Goal: Book appointment/travel/reservation

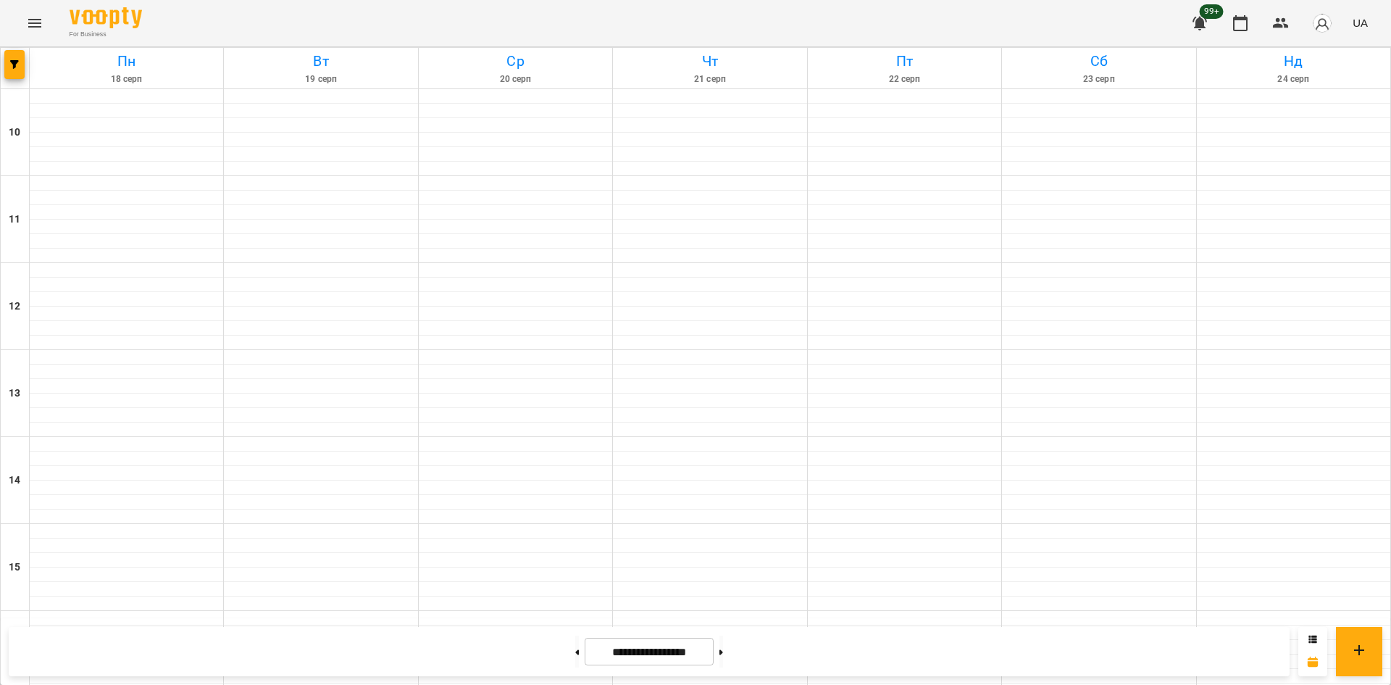
click at [0, 67] on div "[DATE] [DATE] [DATE] [DATE] [DATE] [DATE] Нд [DATE] 11 12 13 14 15 16 17 18 19 …" at bounding box center [695, 665] width 1391 height 1237
click at [8, 61] on span "button" at bounding box center [14, 64] width 20 height 9
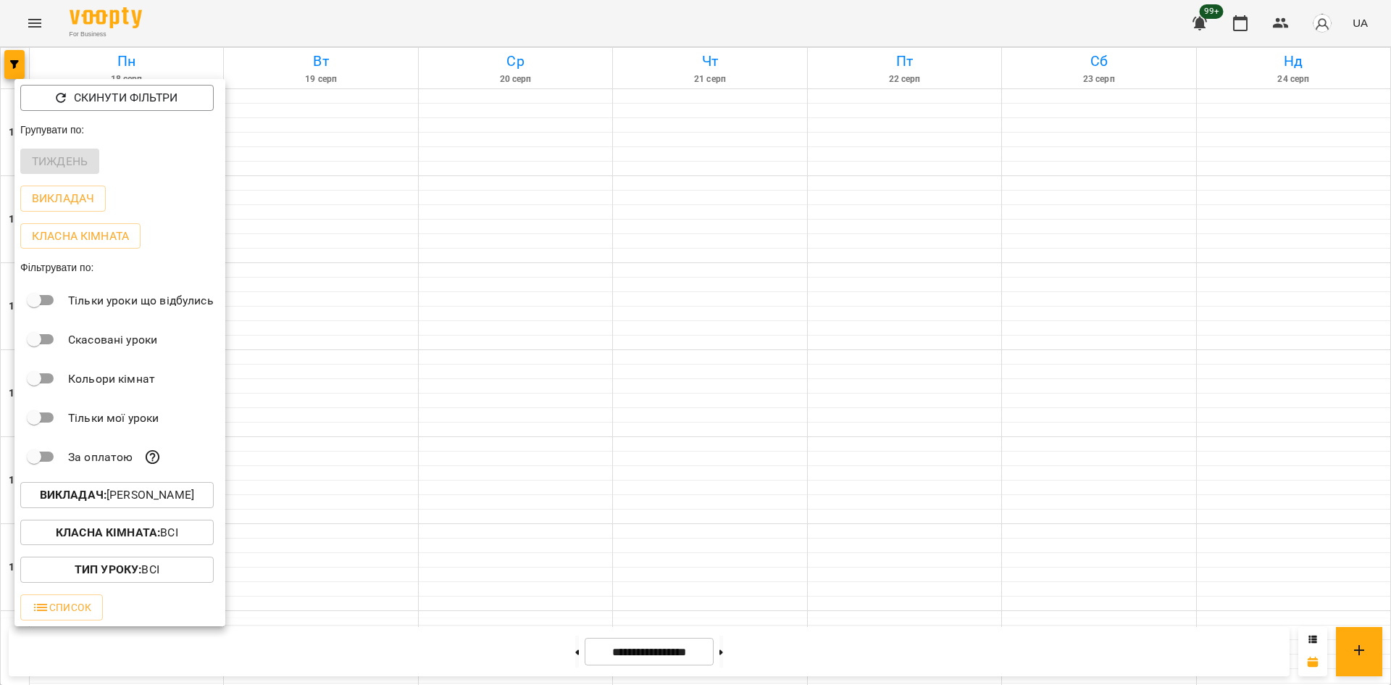
click at [189, 503] on p "Викладач : [PERSON_NAME]" at bounding box center [117, 494] width 154 height 17
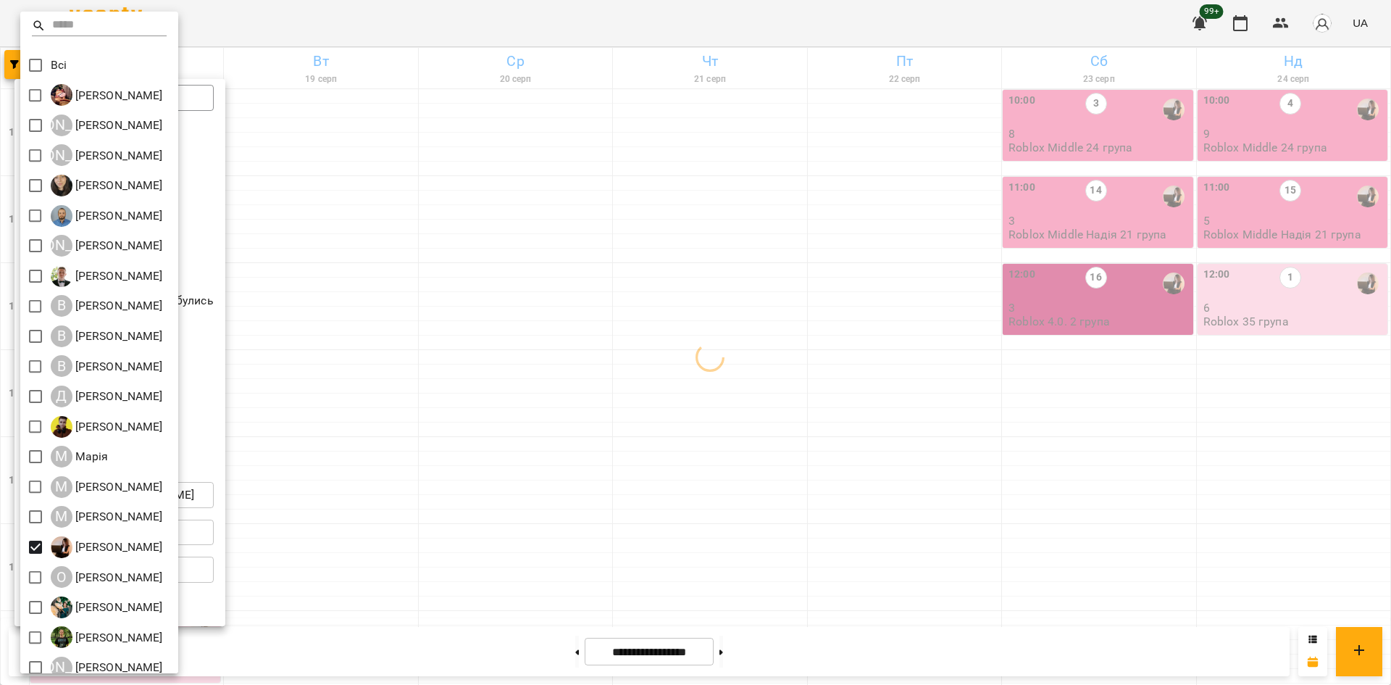
click at [650, 440] on div at bounding box center [695, 342] width 1391 height 685
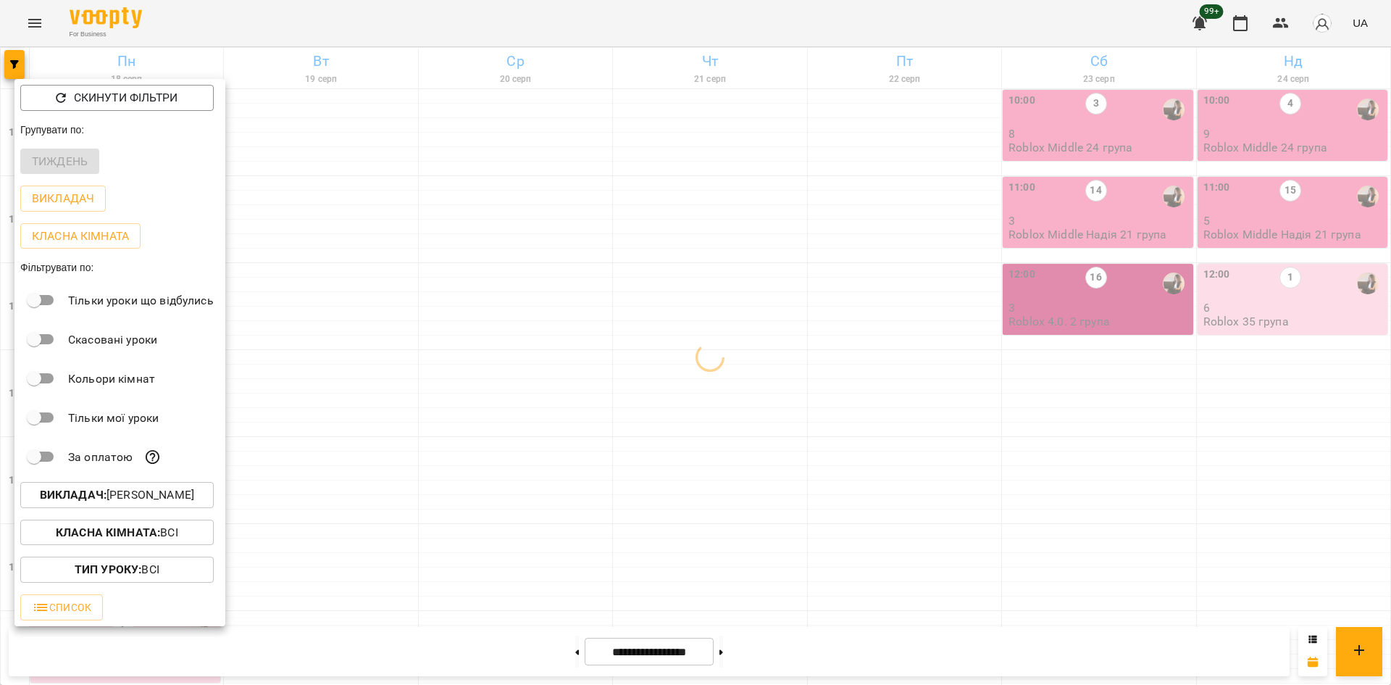
click at [737, 301] on div at bounding box center [695, 342] width 1391 height 685
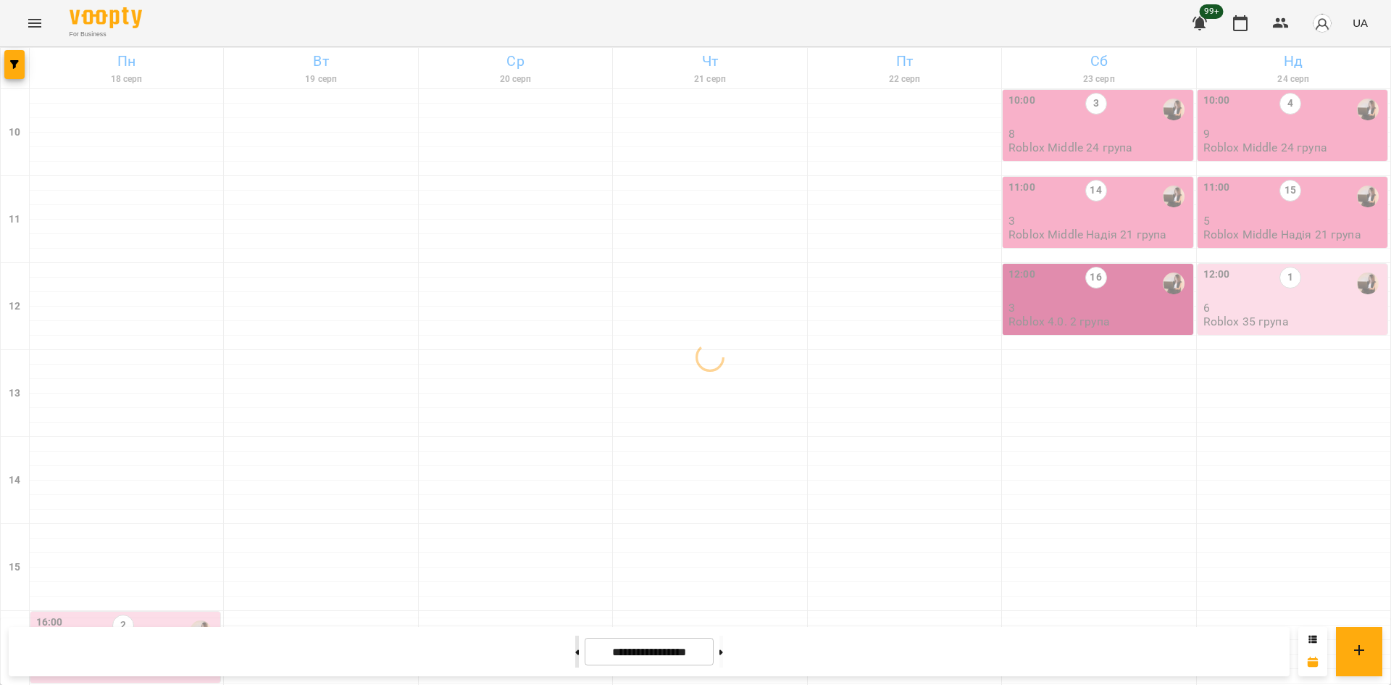
click at [575, 655] on button at bounding box center [577, 651] width 4 height 32
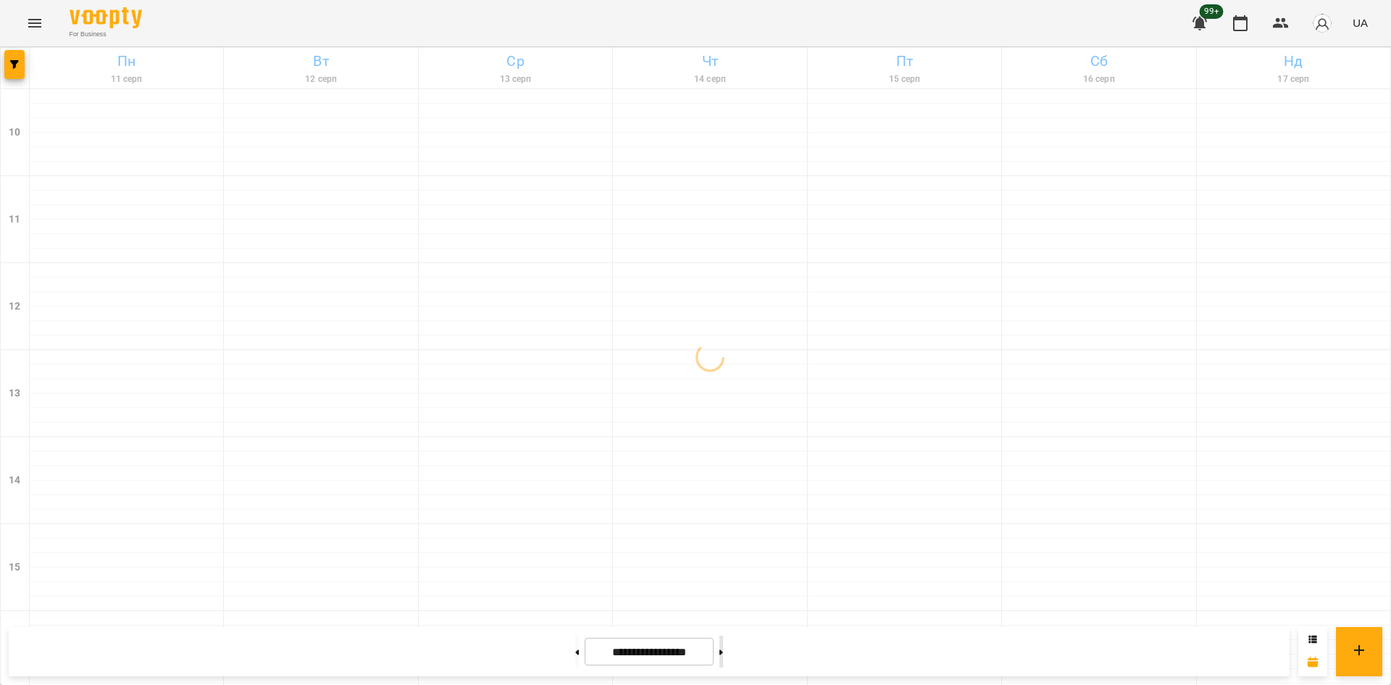
click at [723, 653] on button at bounding box center [721, 651] width 4 height 32
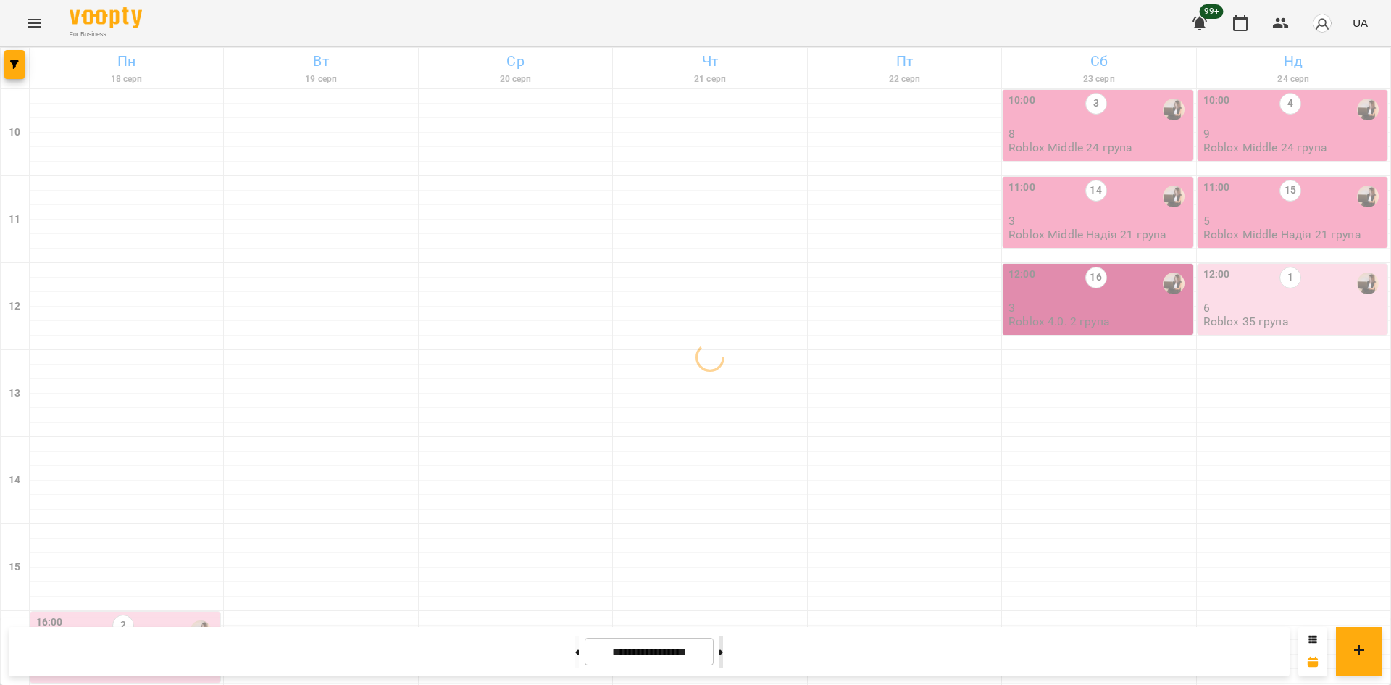
click at [723, 653] on button at bounding box center [721, 651] width 4 height 32
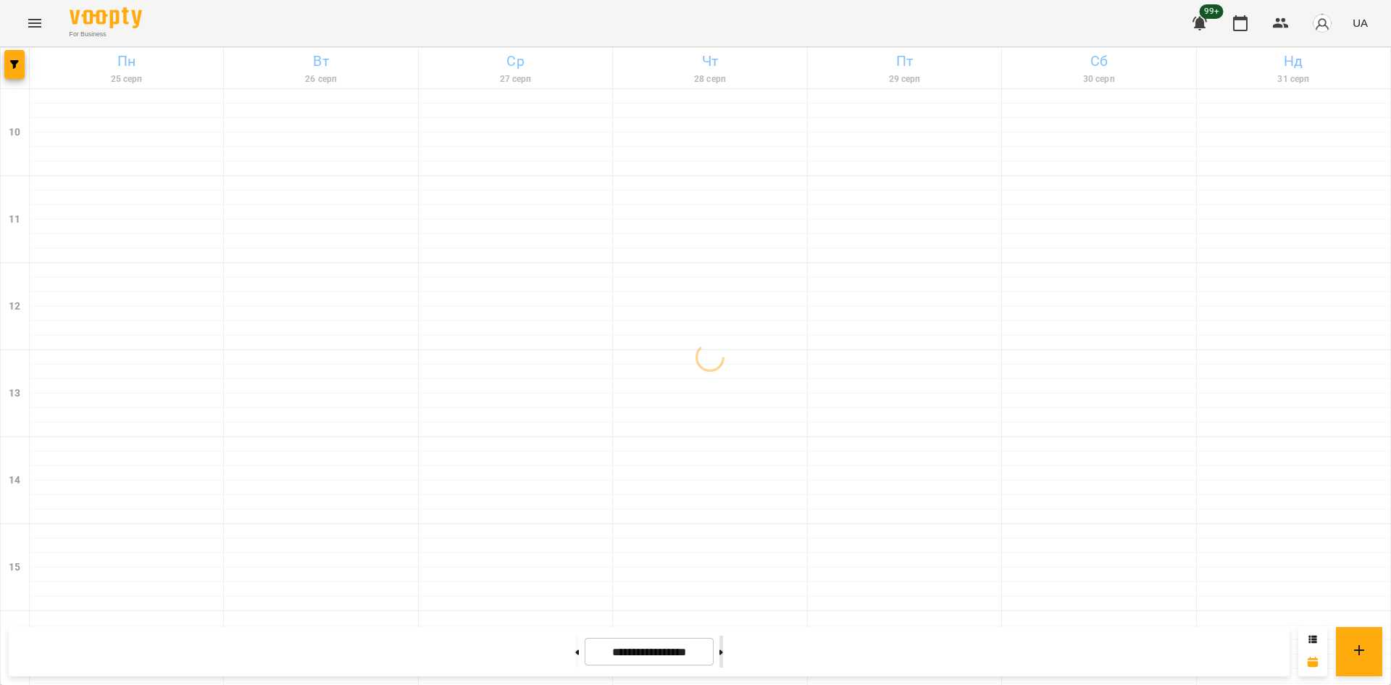
click at [723, 653] on button at bounding box center [721, 651] width 4 height 32
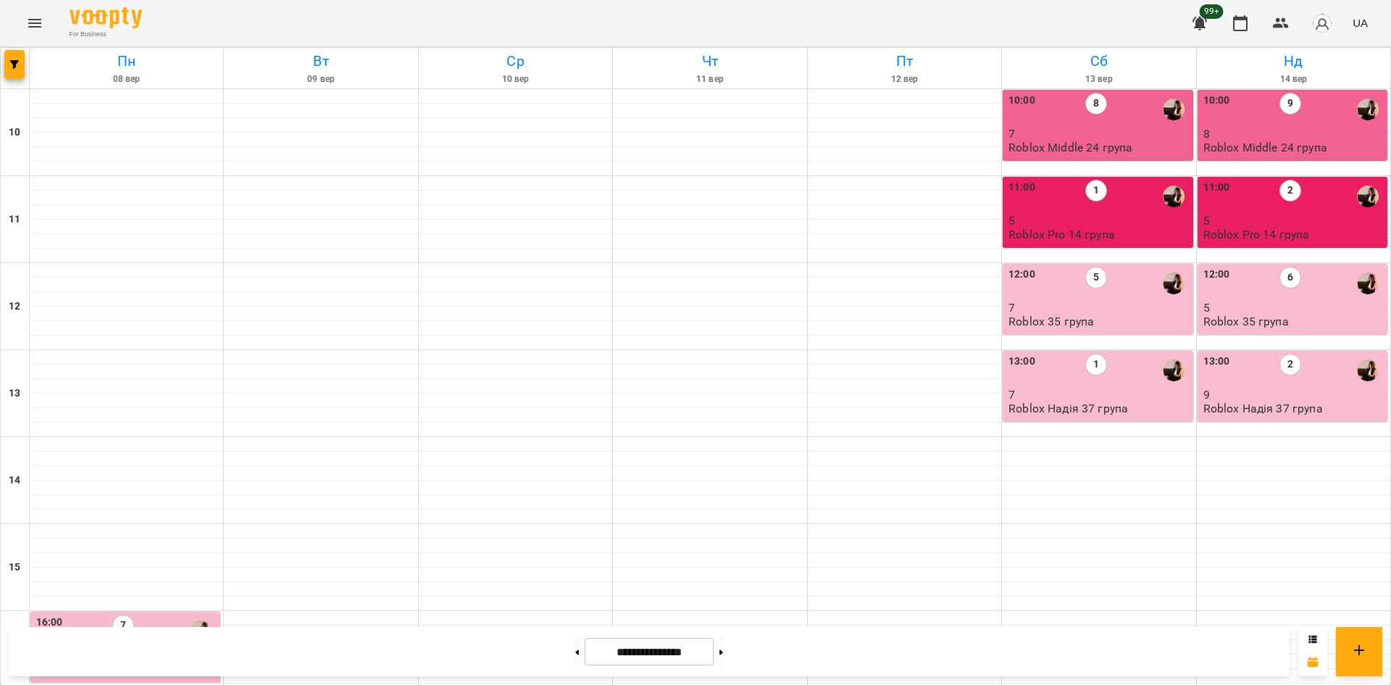
click at [1107, 133] on p "7" at bounding box center [1098, 133] width 181 height 12
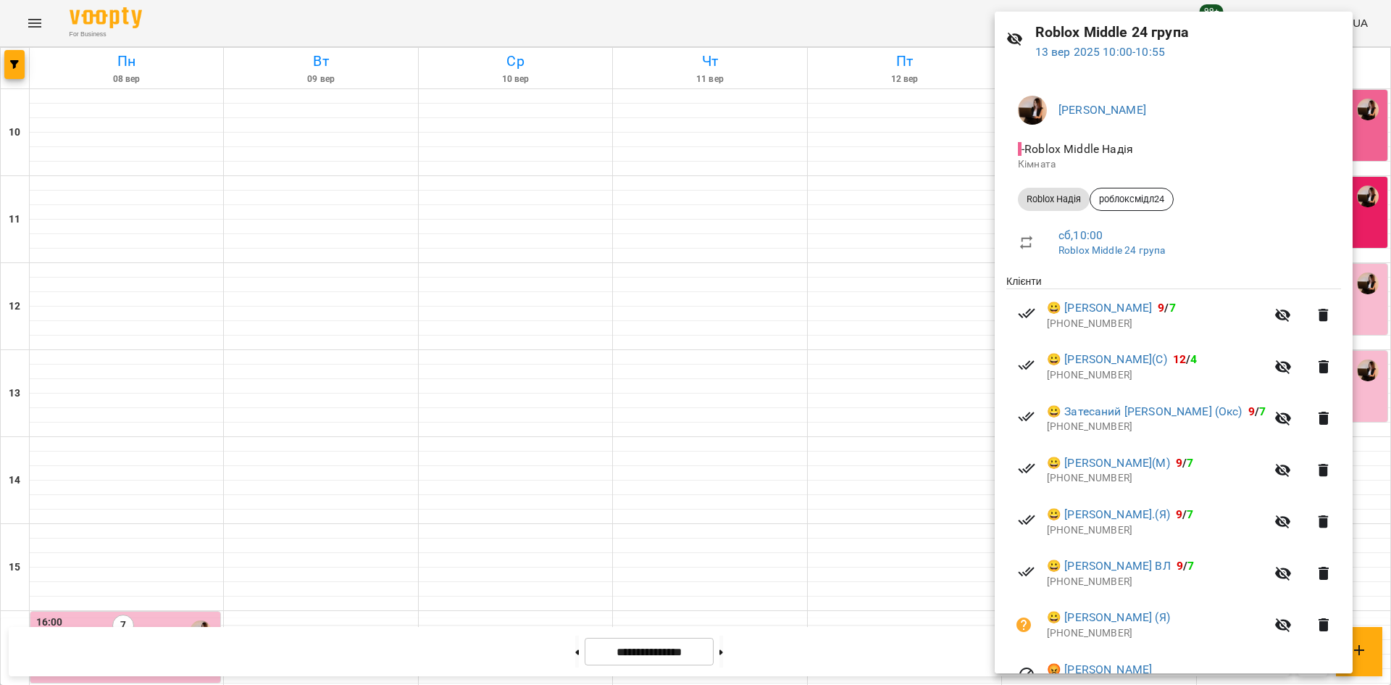
scroll to position [145, 0]
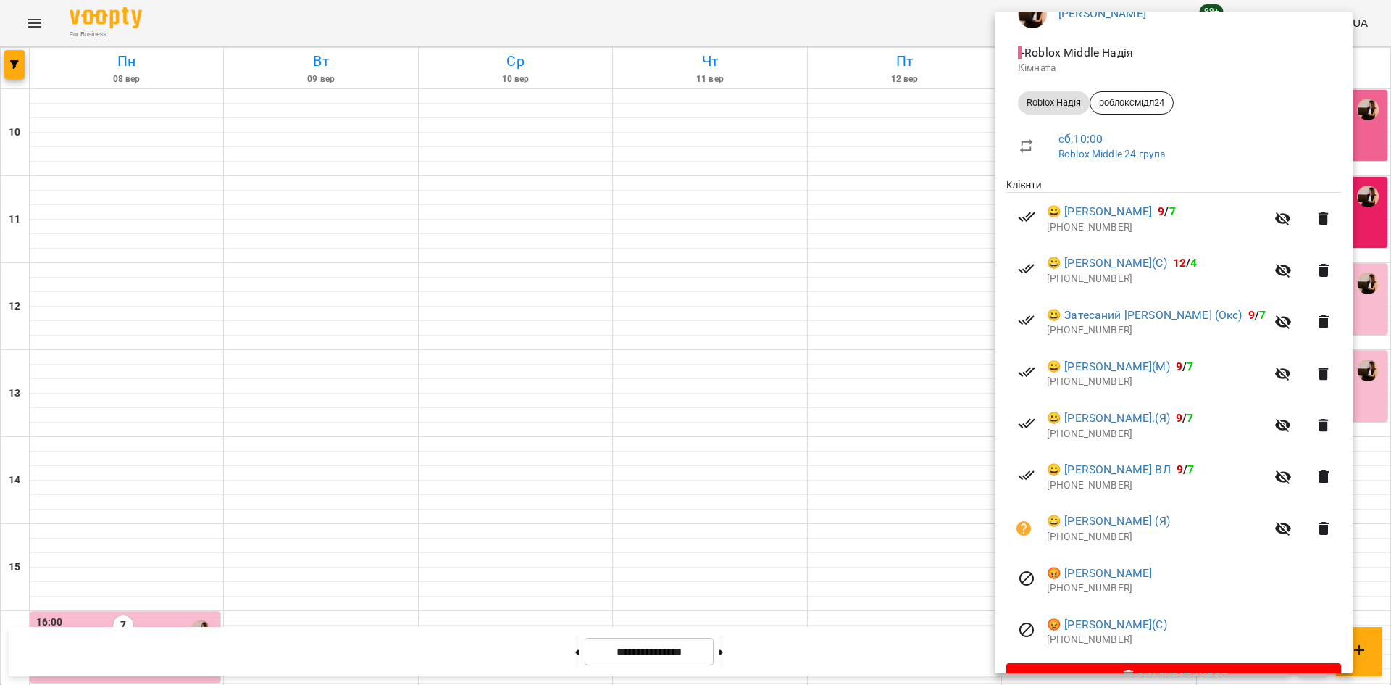
click at [934, 308] on div at bounding box center [695, 342] width 1391 height 685
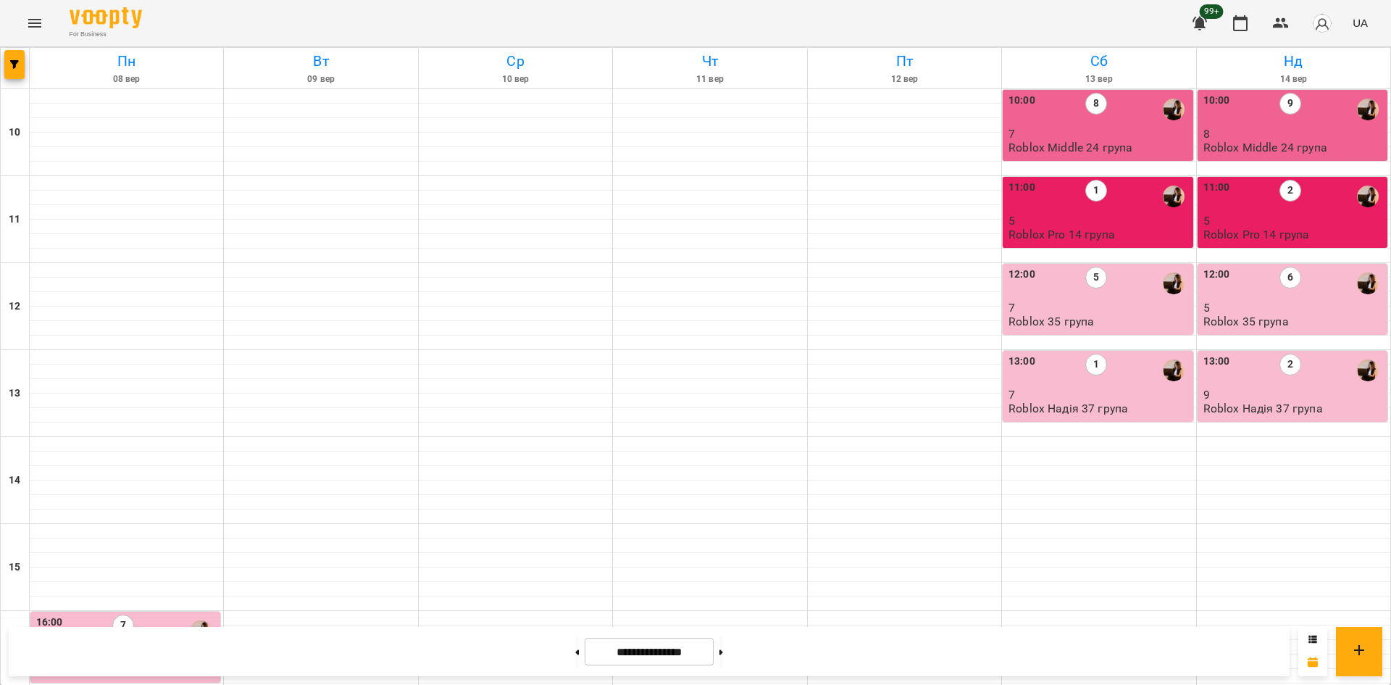
click at [1112, 143] on p "Roblox Middle 24 група" at bounding box center [1070, 147] width 124 height 12
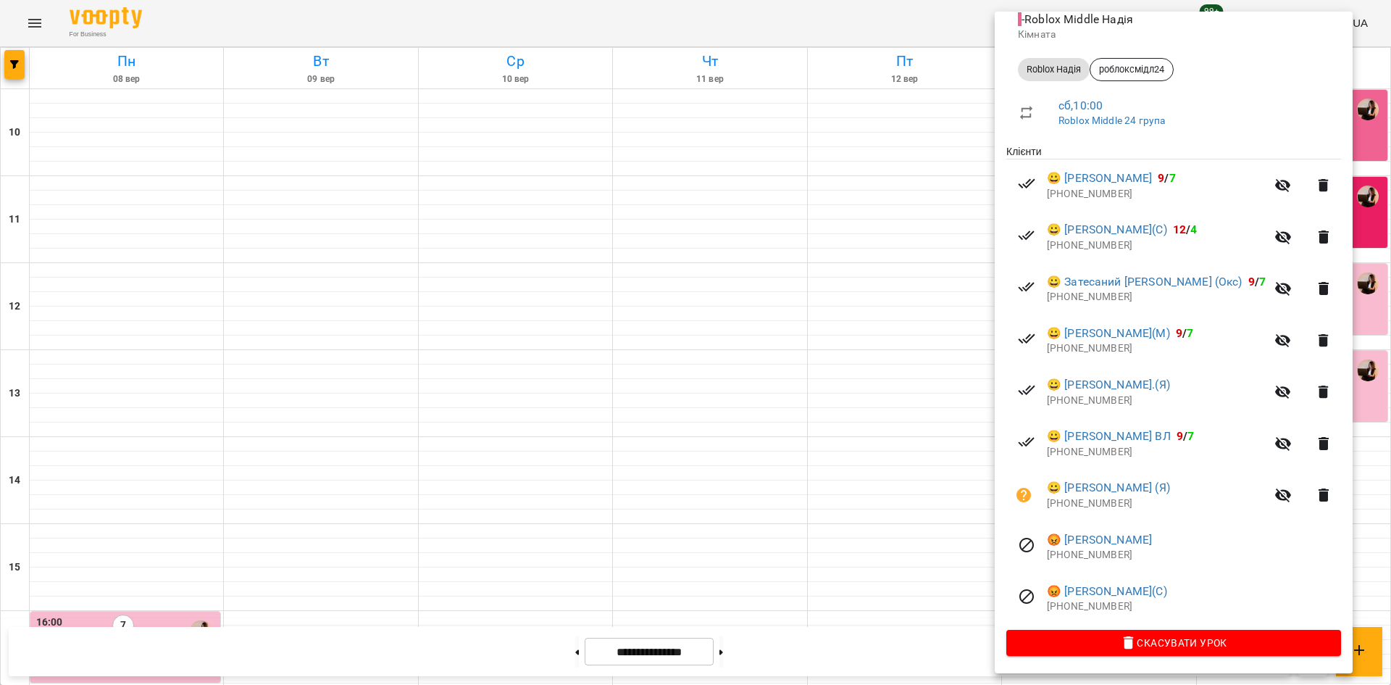
scroll to position [108, 0]
